Goal: Task Accomplishment & Management: Manage account settings

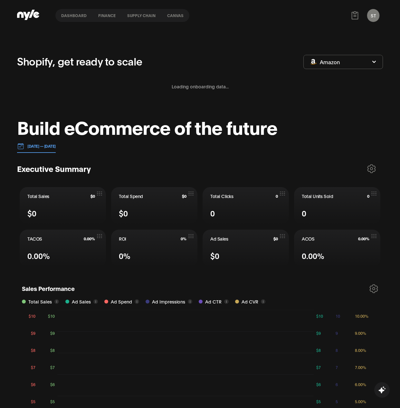
click at [176, 15] on button "Canvas" at bounding box center [175, 15] width 28 height 5
click at [193, 80] on div "Loading onboarding data..." at bounding box center [200, 86] width 366 height 23
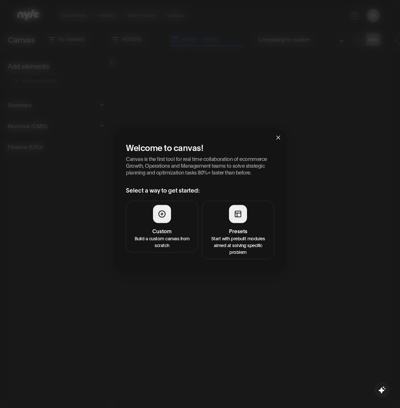
click at [215, 233] on h4 "Presets" at bounding box center [238, 231] width 64 height 8
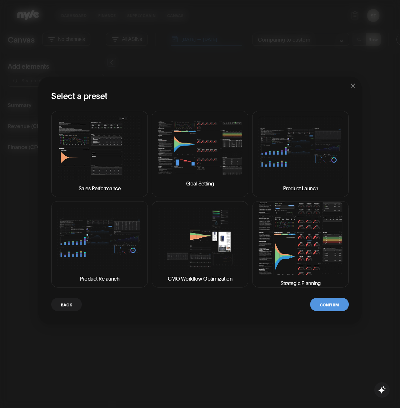
click at [134, 167] on img at bounding box center [100, 148] width 86 height 64
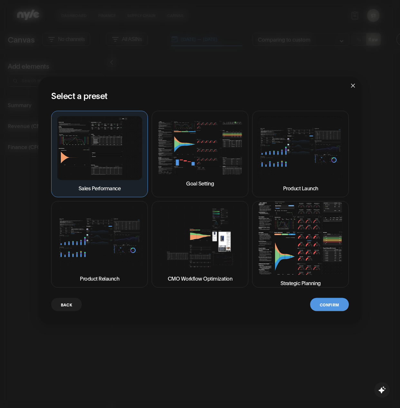
click at [333, 308] on button "Confirm" at bounding box center [329, 303] width 39 height 13
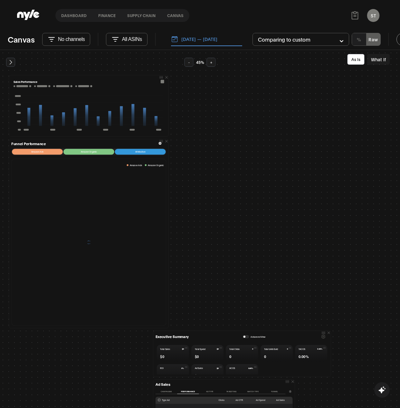
click at [333, 304] on div "Sales Performance Funnel Performance Amazon Ads Amazon Organic Attribution Amaz…" at bounding box center [200, 229] width 400 height 358
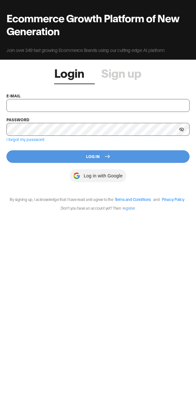
type input "shopifytest@nyle.ai"
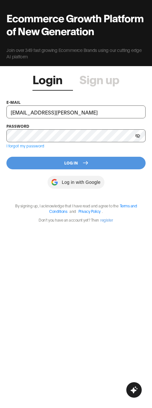
click at [75, 169] on button "Log In" at bounding box center [76, 163] width 140 height 13
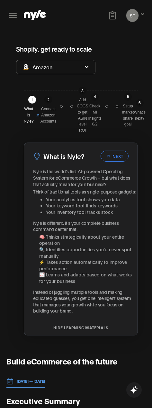
click at [16, 16] on icon at bounding box center [13, 15] width 10 height 10
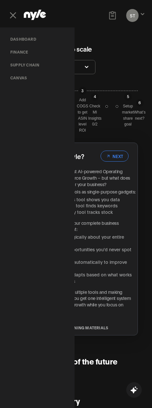
click at [17, 76] on button "Canvas" at bounding box center [18, 77] width 27 height 13
click at [113, 58] on div "Shopify, get ready to scale Amazon" at bounding box center [79, 55] width 127 height 37
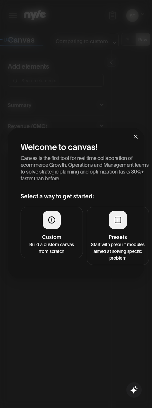
click at [100, 233] on h4 "Presets" at bounding box center [118, 237] width 54 height 8
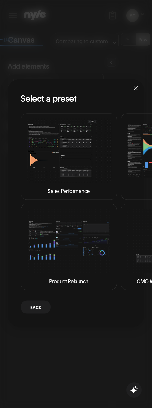
click at [87, 132] on img at bounding box center [69, 150] width 86 height 64
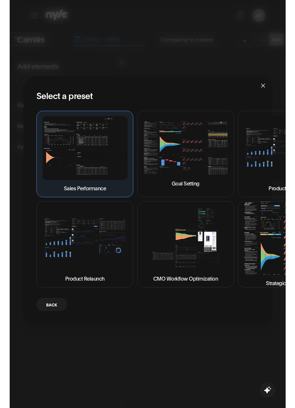
scroll to position [0, 49]
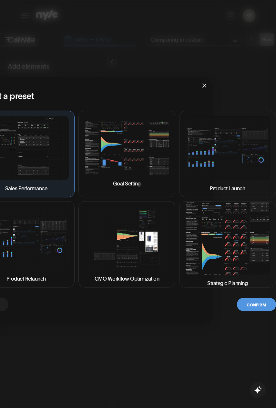
click at [152, 307] on button "Confirm" at bounding box center [256, 303] width 39 height 13
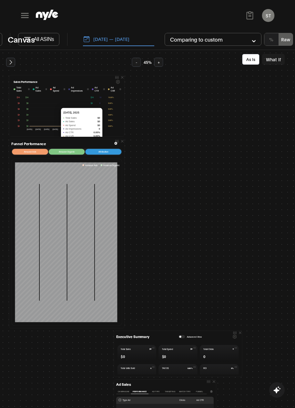
scroll to position [0, 0]
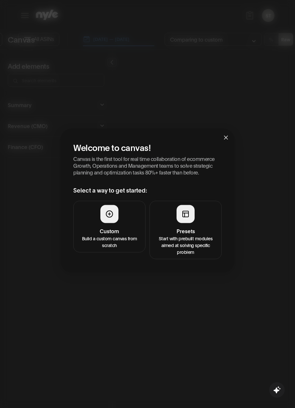
click at [179, 213] on div at bounding box center [185, 214] width 18 height 18
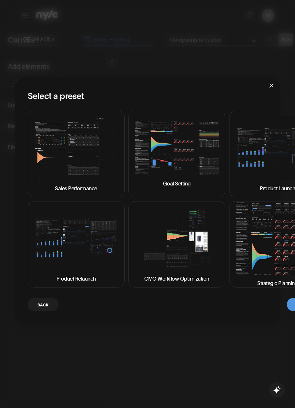
click at [168, 152] on img at bounding box center [177, 148] width 86 height 54
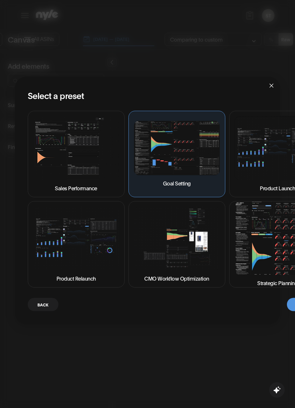
click at [168, 152] on img at bounding box center [177, 148] width 86 height 54
click at [187, 158] on img at bounding box center [177, 148] width 86 height 54
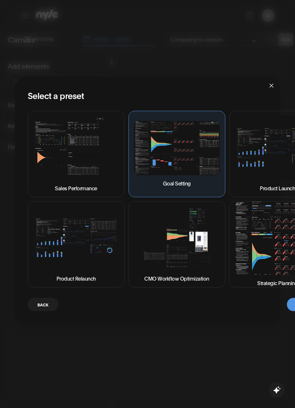
click at [106, 151] on img at bounding box center [76, 148] width 86 height 64
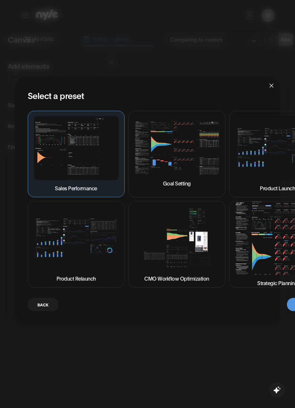
click at [178, 152] on img at bounding box center [177, 148] width 86 height 54
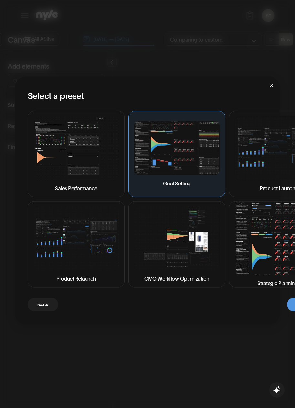
click at [185, 161] on img at bounding box center [177, 148] width 86 height 54
click at [272, 85] on icon "close" at bounding box center [270, 85] width 5 height 5
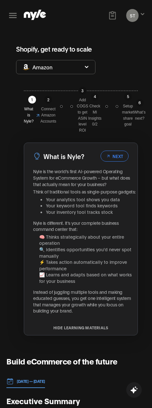
click at [117, 81] on div "1 What is Nyle? 2 Connect Amazon Accounts 3 Add COGS to get ASIN level ROI 4 Ch…" at bounding box center [81, 211] width 130 height 264
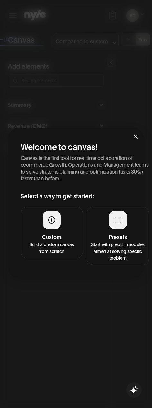
click at [113, 228] on div at bounding box center [118, 220] width 18 height 18
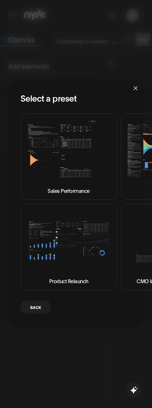
click at [64, 152] on img at bounding box center [69, 150] width 86 height 64
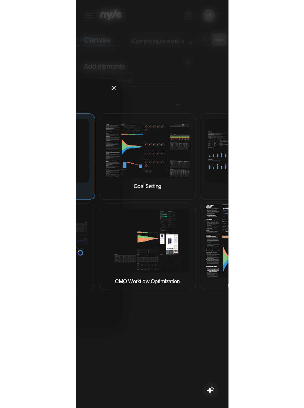
scroll to position [0, 166]
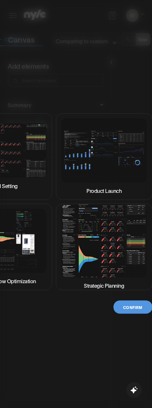
click at [136, 308] on button "Confirm" at bounding box center [133, 306] width 39 height 13
